Goal: Task Accomplishment & Management: Manage account settings

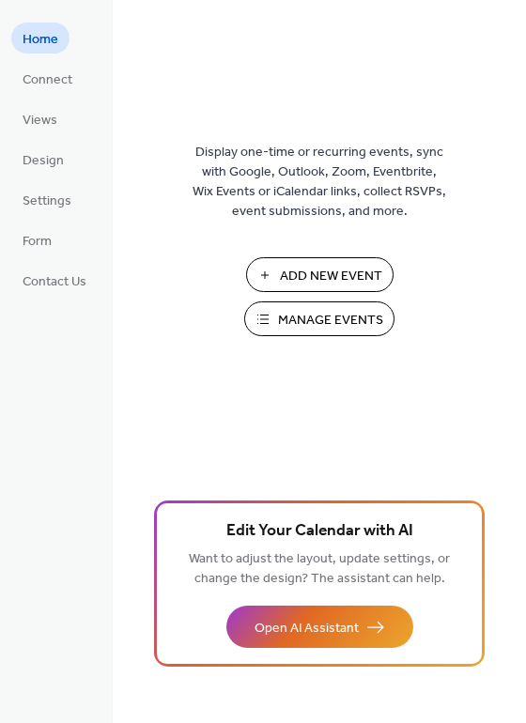
click at [297, 317] on span "Manage Events" at bounding box center [330, 321] width 105 height 20
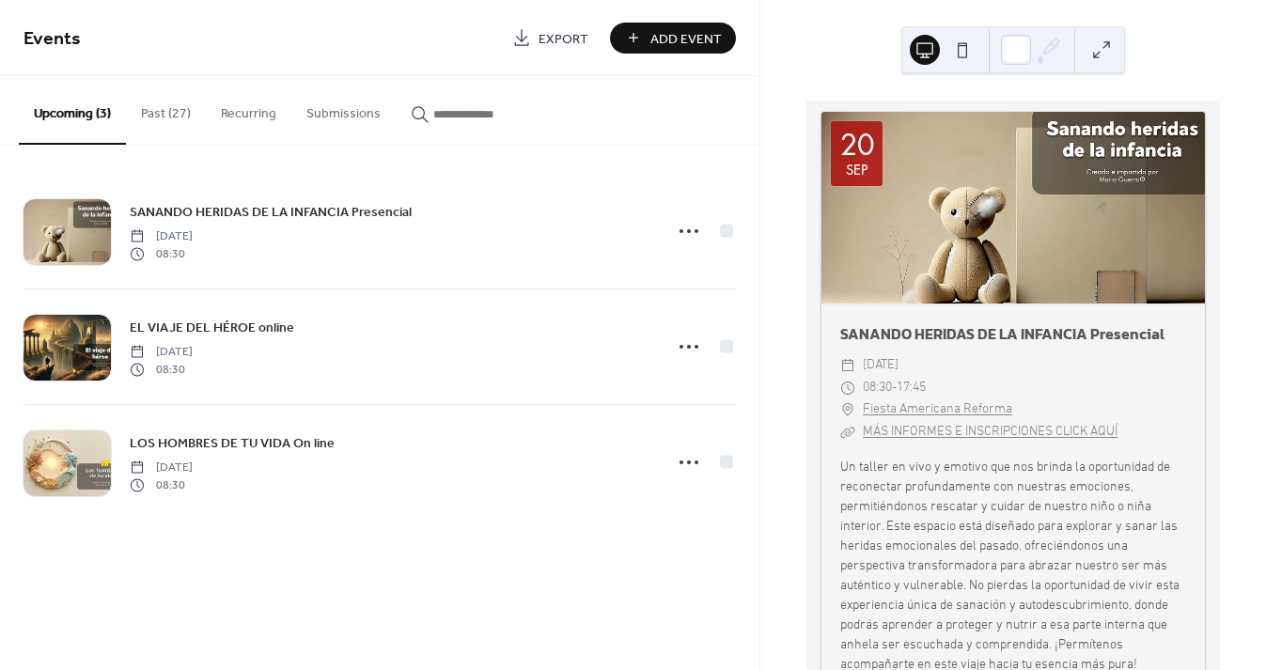
click at [155, 117] on button "Past (27)" at bounding box center [166, 109] width 80 height 67
